Goal: Task Accomplishment & Management: Complete application form

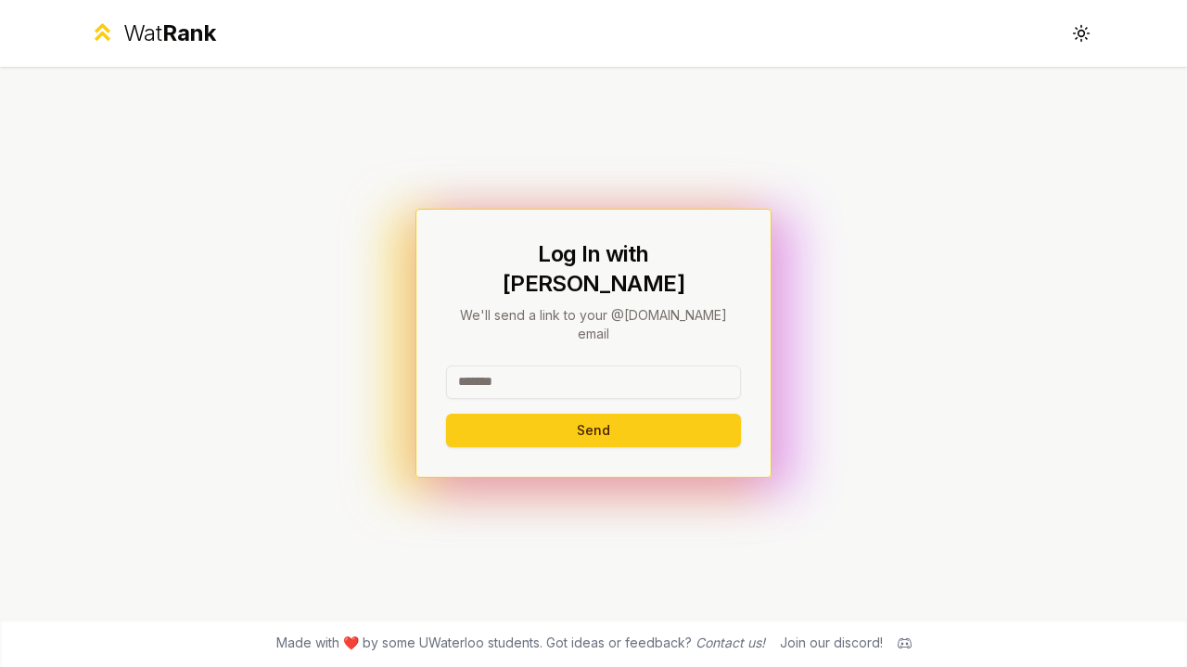
click at [562, 366] on input at bounding box center [593, 381] width 295 height 33
type input "*"
paste input
type input "*"
type input "******"
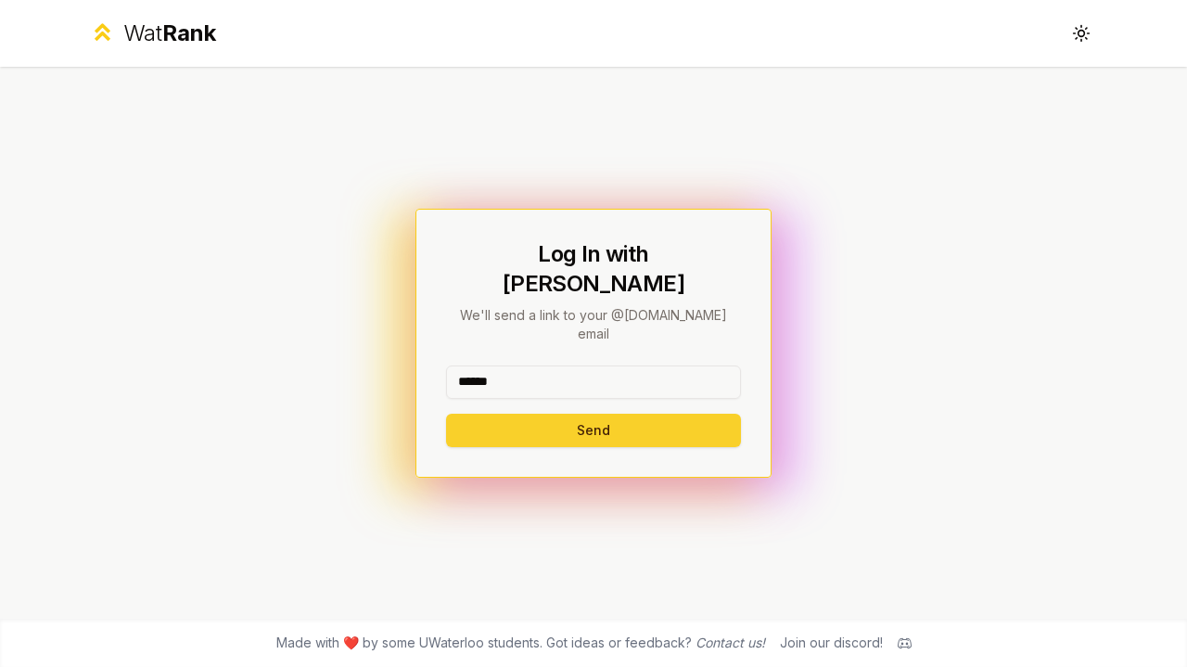
click at [686, 414] on button "Send" at bounding box center [593, 430] width 295 height 33
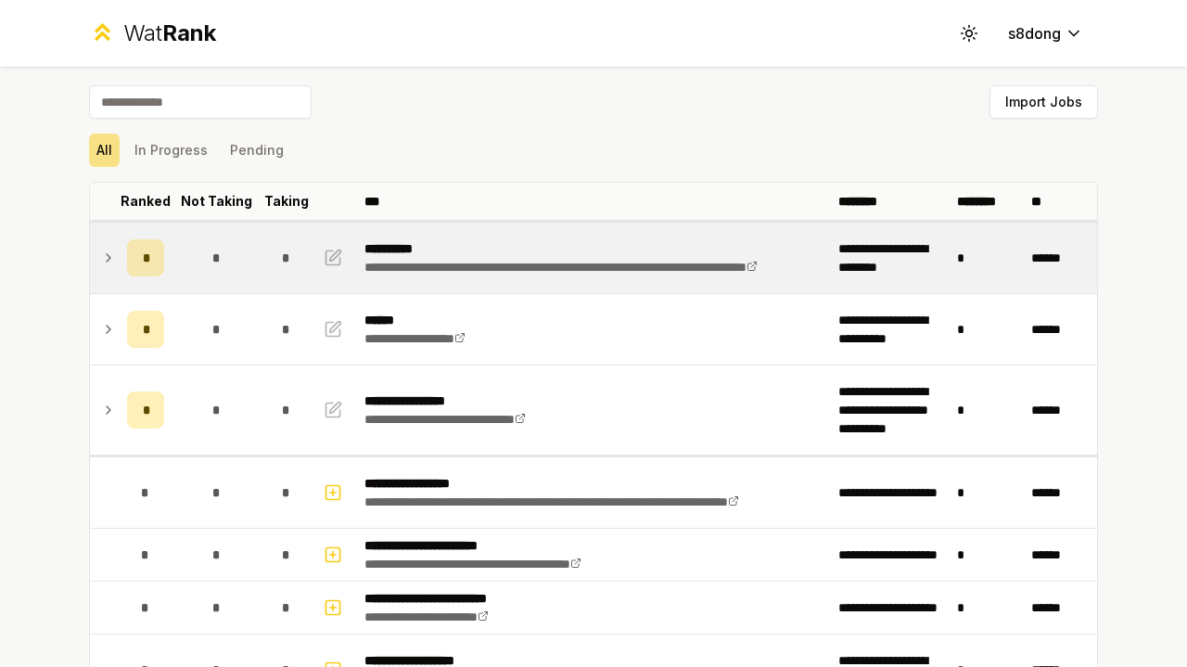
click at [120, 256] on td "*" at bounding box center [146, 258] width 52 height 70
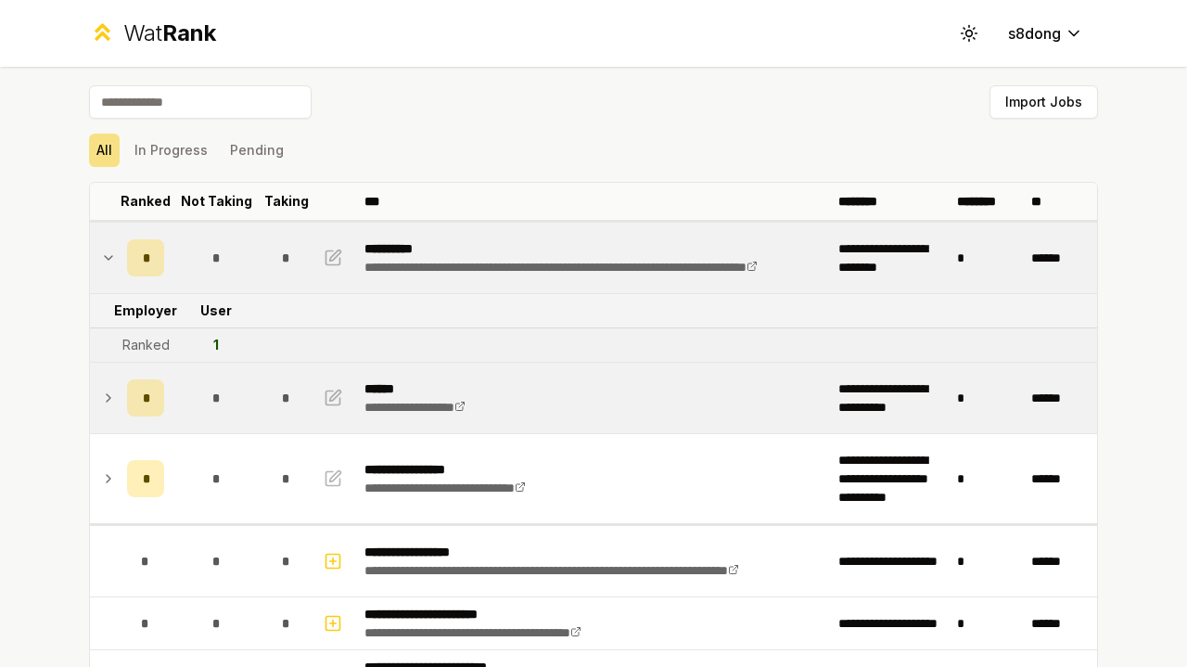
click at [102, 378] on td at bounding box center [105, 398] width 30 height 70
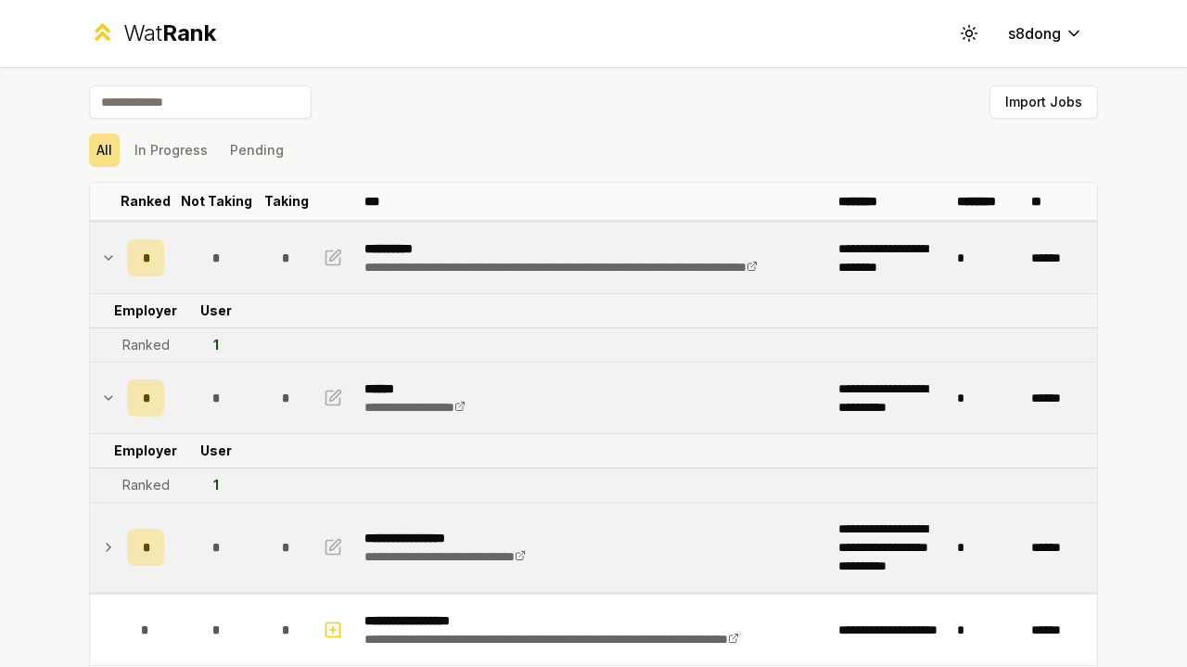
click at [106, 542] on icon at bounding box center [108, 547] width 15 height 22
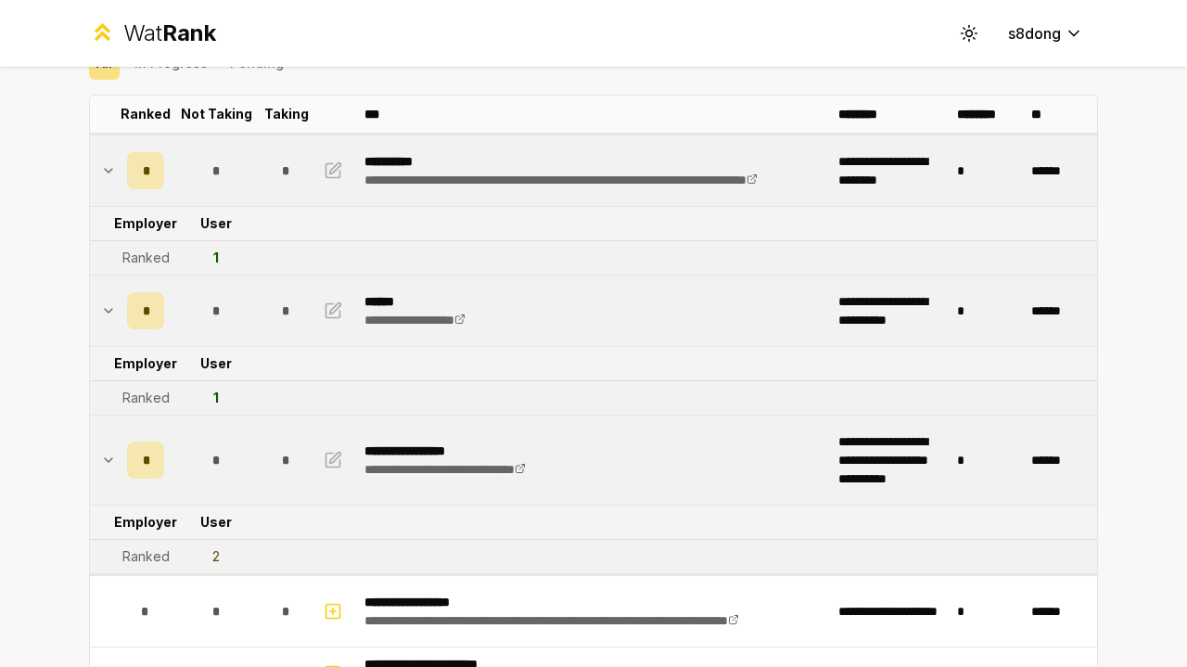
scroll to position [185, 0]
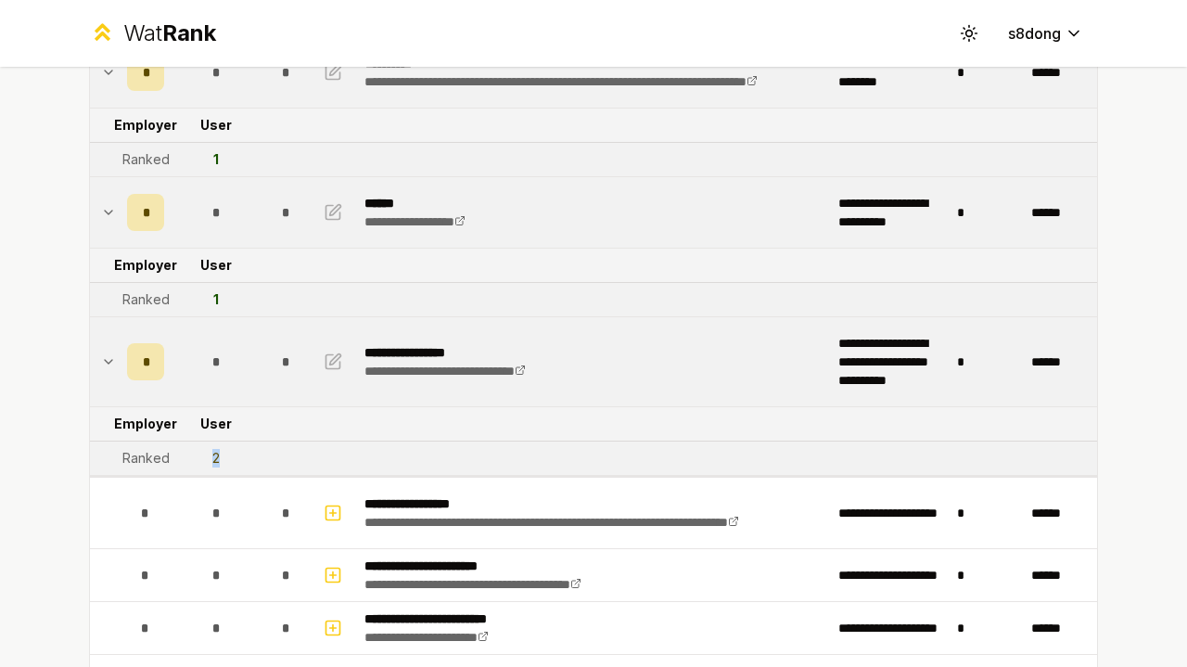
click at [214, 452] on td "2" at bounding box center [216, 457] width 89 height 33
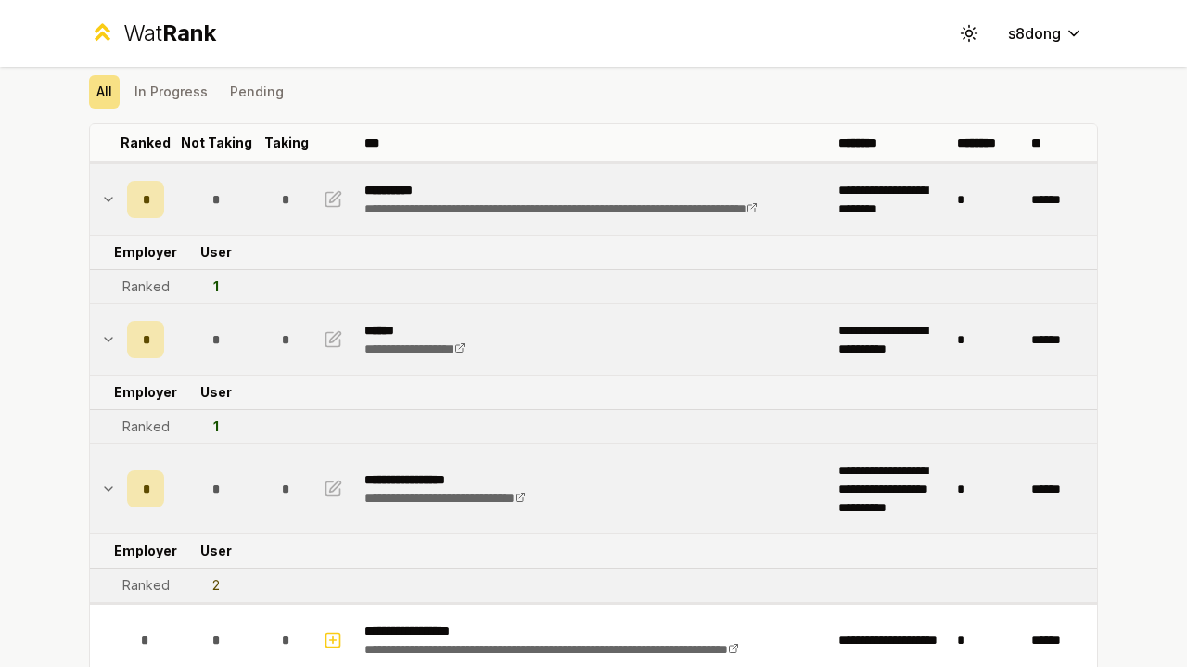
scroll to position [0, 0]
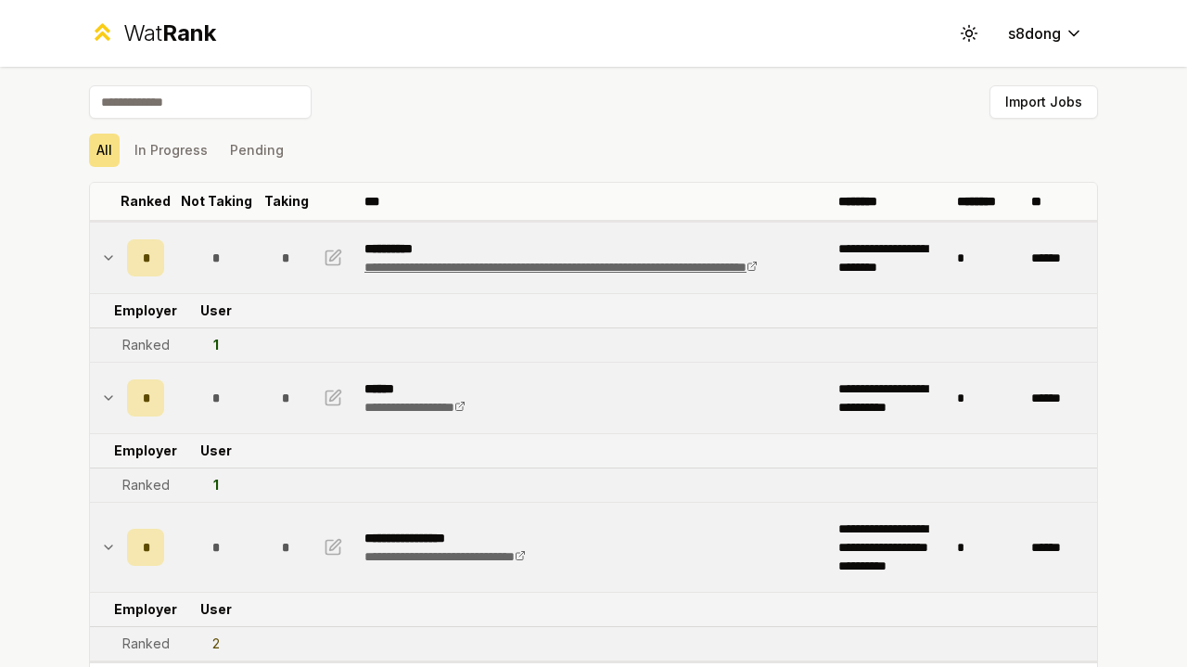
click at [519, 261] on link "**********" at bounding box center [560, 267] width 393 height 13
